Goal: Information Seeking & Learning: Learn about a topic

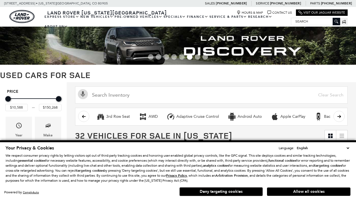
scroll to position [220, 0]
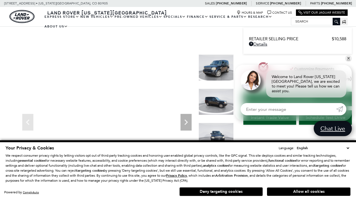
scroll to position [300, 0]
